Goal: Task Accomplishment & Management: Use online tool/utility

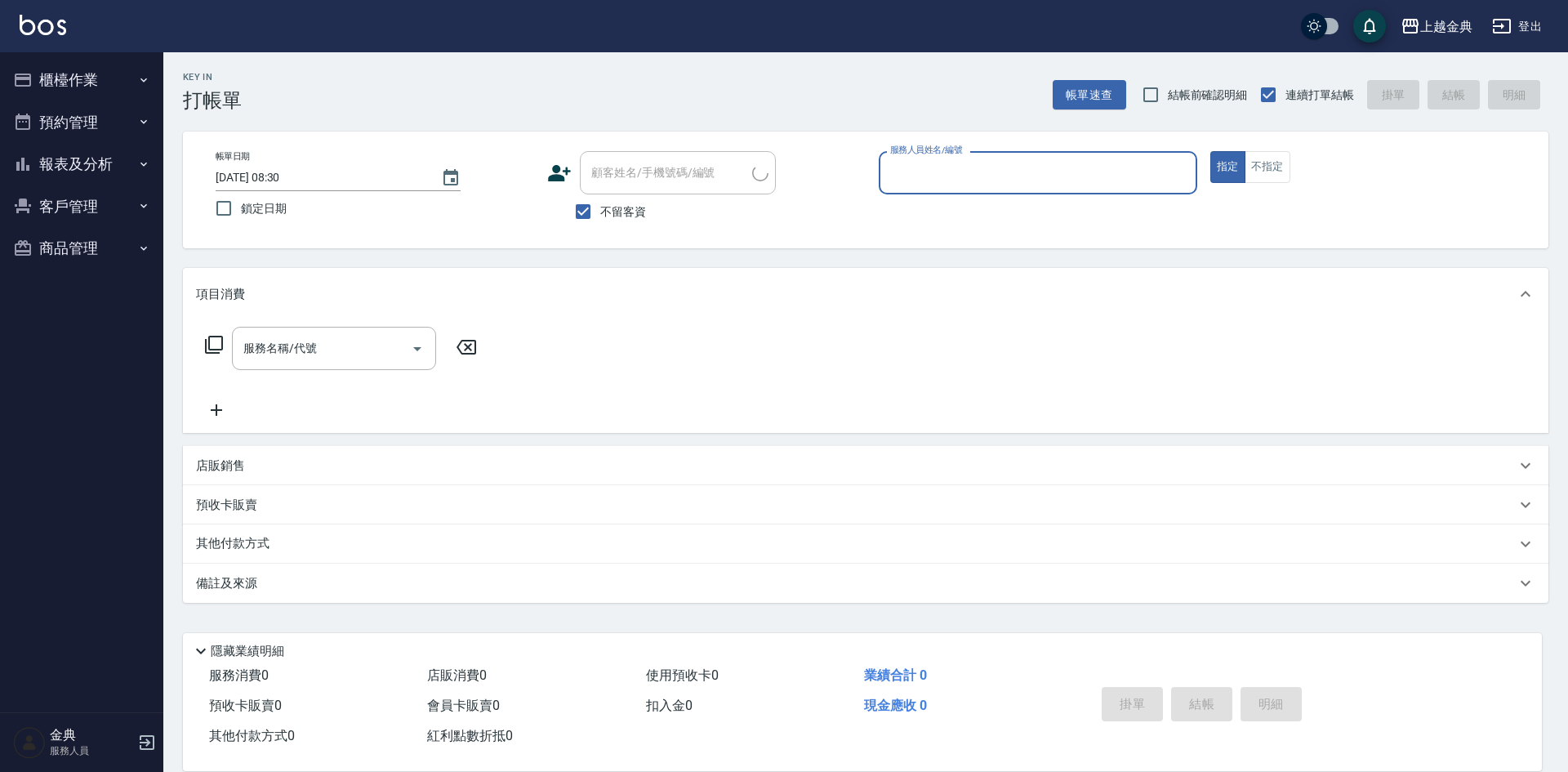
click at [136, 93] on button "櫃檯作業" at bounding box center [81, 79] width 150 height 42
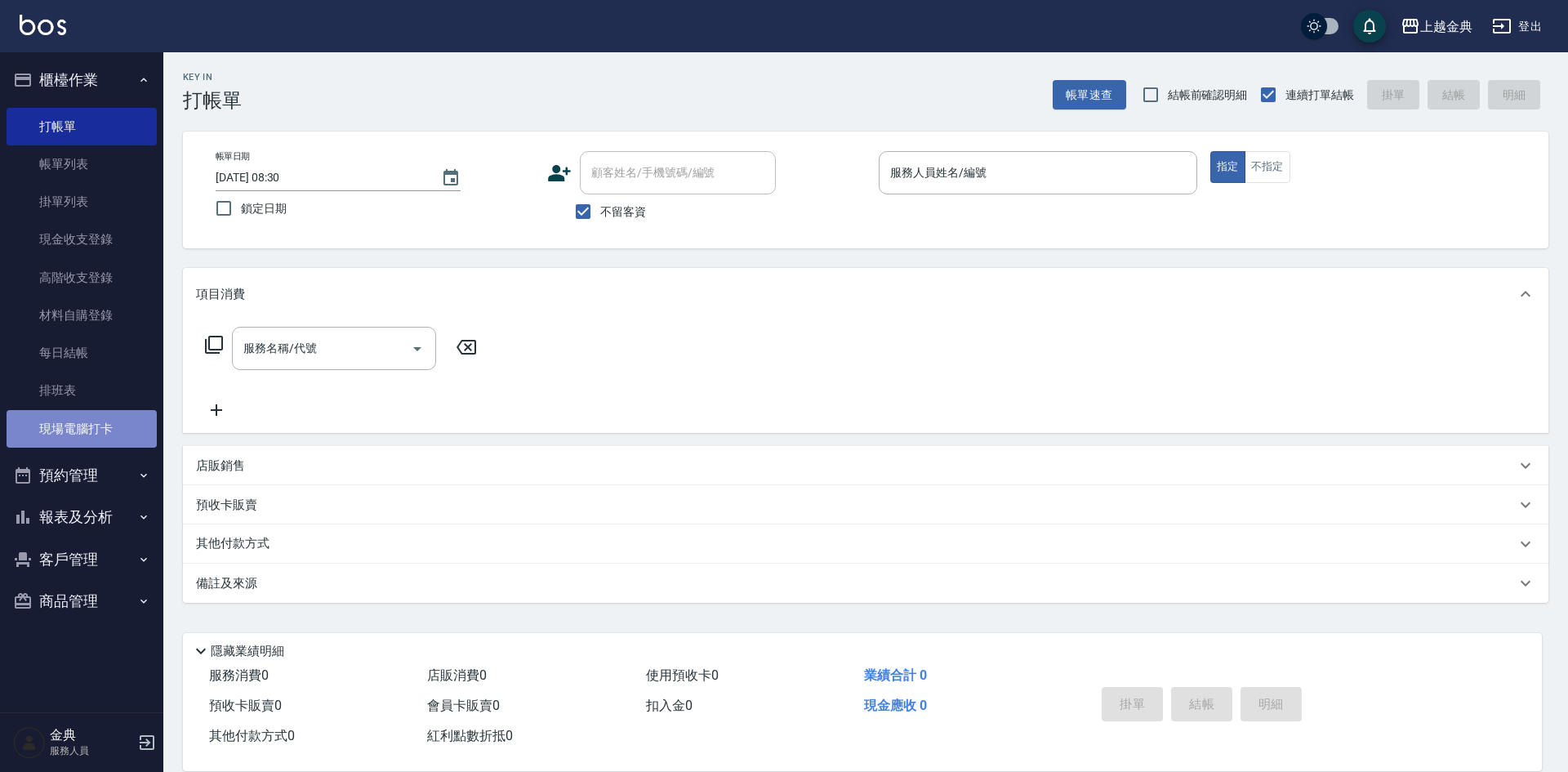
click at [87, 431] on link "現場電腦打卡" at bounding box center [81, 429] width 150 height 38
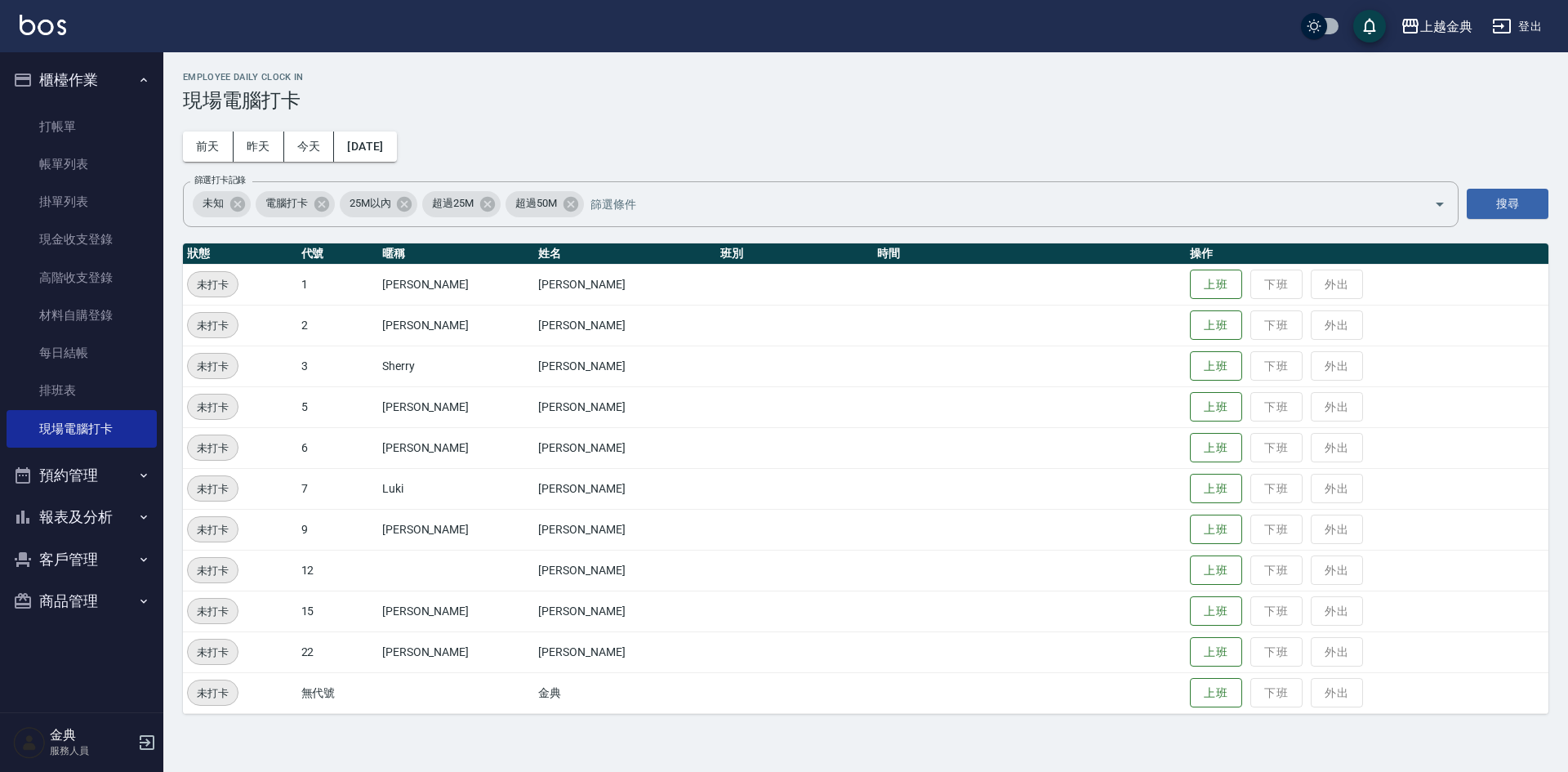
click at [1186, 364] on td "上班 下班 外出" at bounding box center [1366, 365] width 363 height 40
click at [1190, 364] on button "上班" at bounding box center [1216, 366] width 52 height 29
click at [945, 102] on h3 "現場電腦打卡" at bounding box center [865, 100] width 1366 height 22
click at [1190, 534] on button "上班" at bounding box center [1216, 530] width 52 height 29
click at [1186, 625] on td "上班 下班 外出" at bounding box center [1366, 610] width 363 height 40
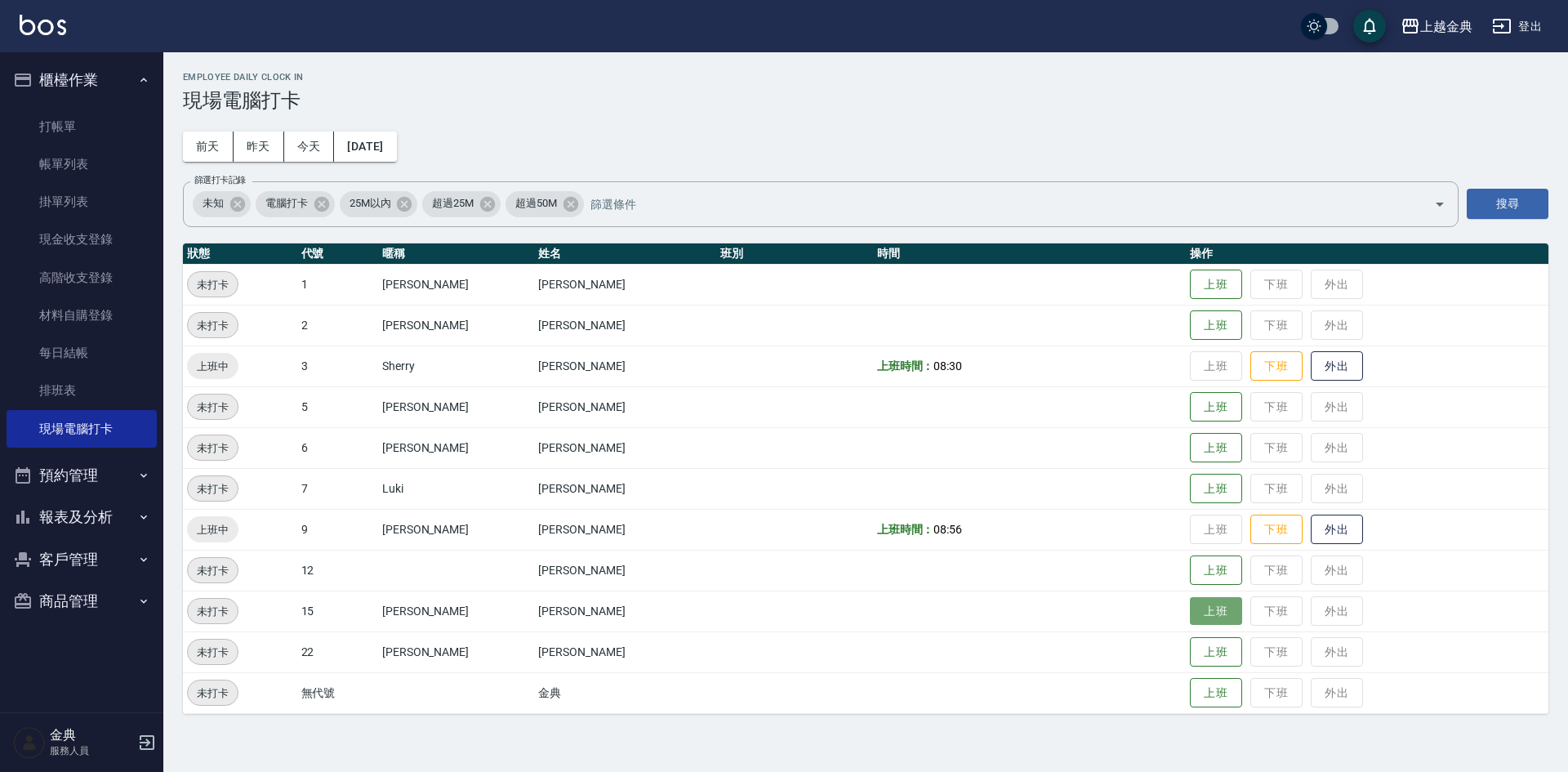
click at [1192, 608] on button "上班" at bounding box center [1216, 612] width 52 height 29
drag, startPoint x: 405, startPoint y: 611, endPoint x: 442, endPoint y: 608, distance: 37.1
click at [442, 608] on td "[PERSON_NAME]" at bounding box center [456, 610] width 157 height 40
drag, startPoint x: 398, startPoint y: 615, endPoint x: 1010, endPoint y: 628, distance: 612.1
click at [1010, 628] on tr "上班中 15 [PERSON_NAME] [PERSON_NAME] 上班時間： 09:19 上班 下班 外出" at bounding box center [865, 610] width 1366 height 40
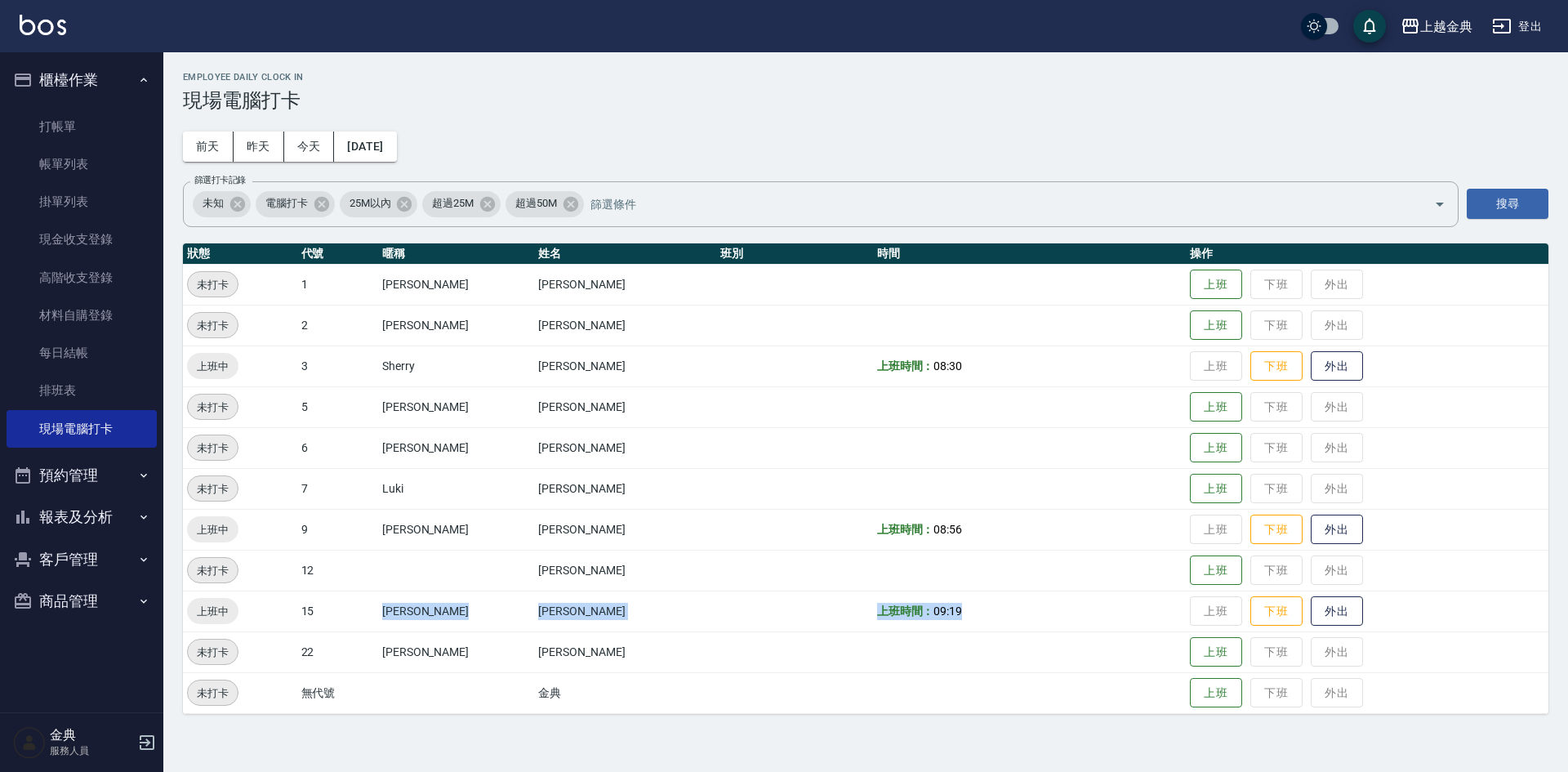
click at [1010, 628] on td "上班時間： 09:19" at bounding box center [1029, 610] width 313 height 40
click at [1190, 569] on button "上班" at bounding box center [1216, 570] width 52 height 29
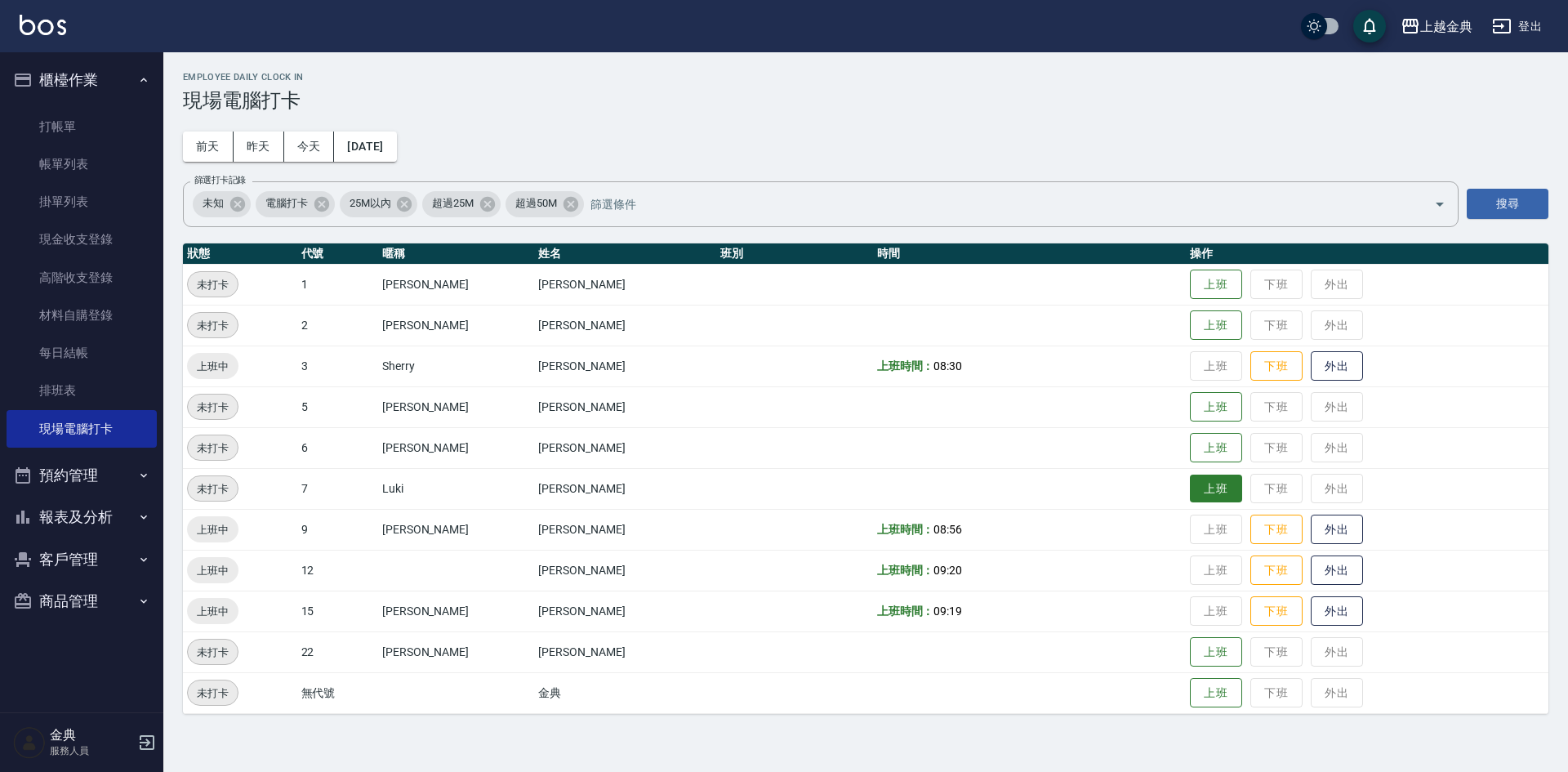
click at [1207, 500] on button "上班" at bounding box center [1216, 489] width 52 height 29
click at [1190, 398] on button "上班" at bounding box center [1216, 408] width 52 height 29
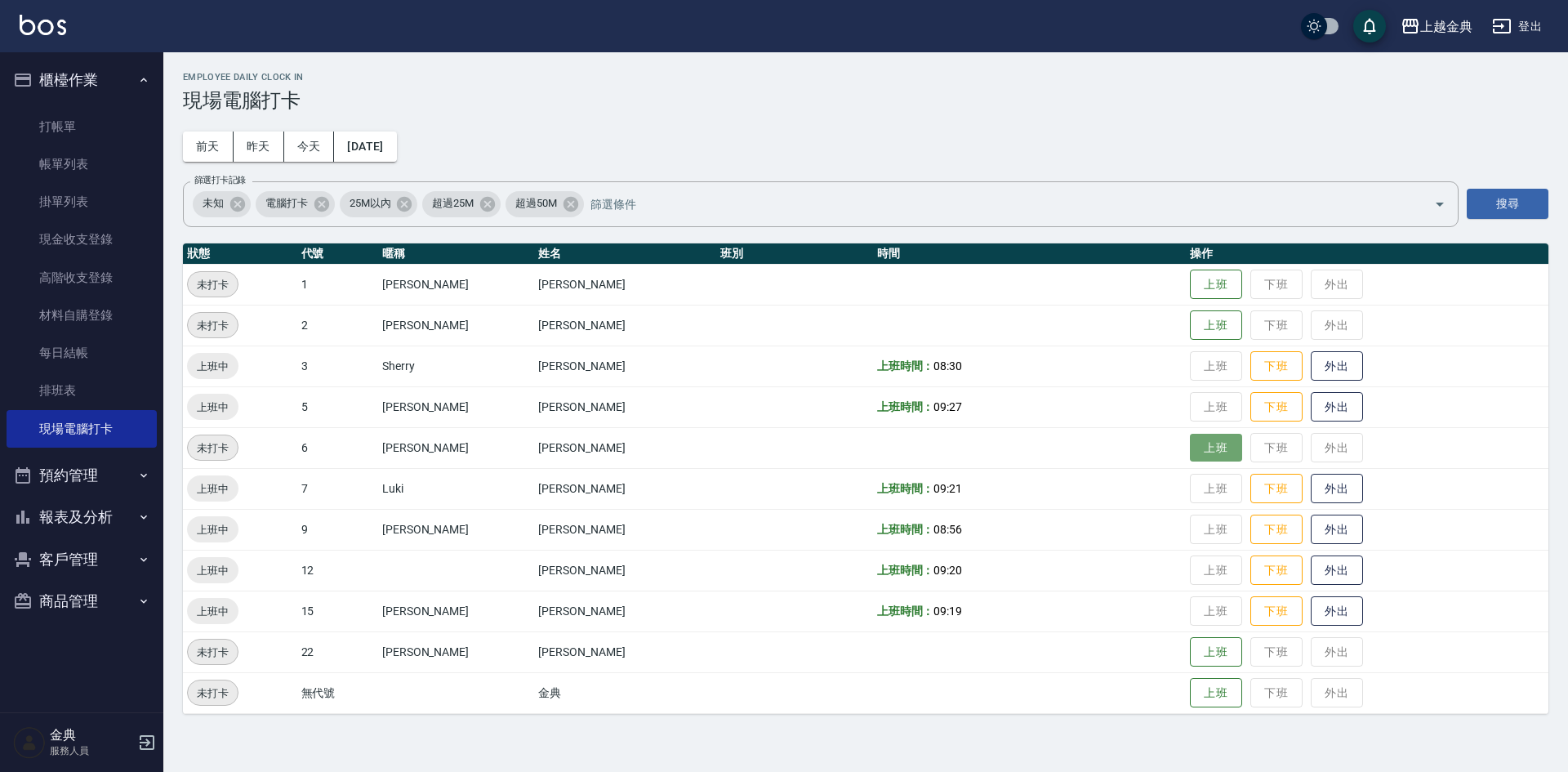
click at [1190, 435] on button "上班" at bounding box center [1216, 448] width 52 height 29
